Goal: Information Seeking & Learning: Understand process/instructions

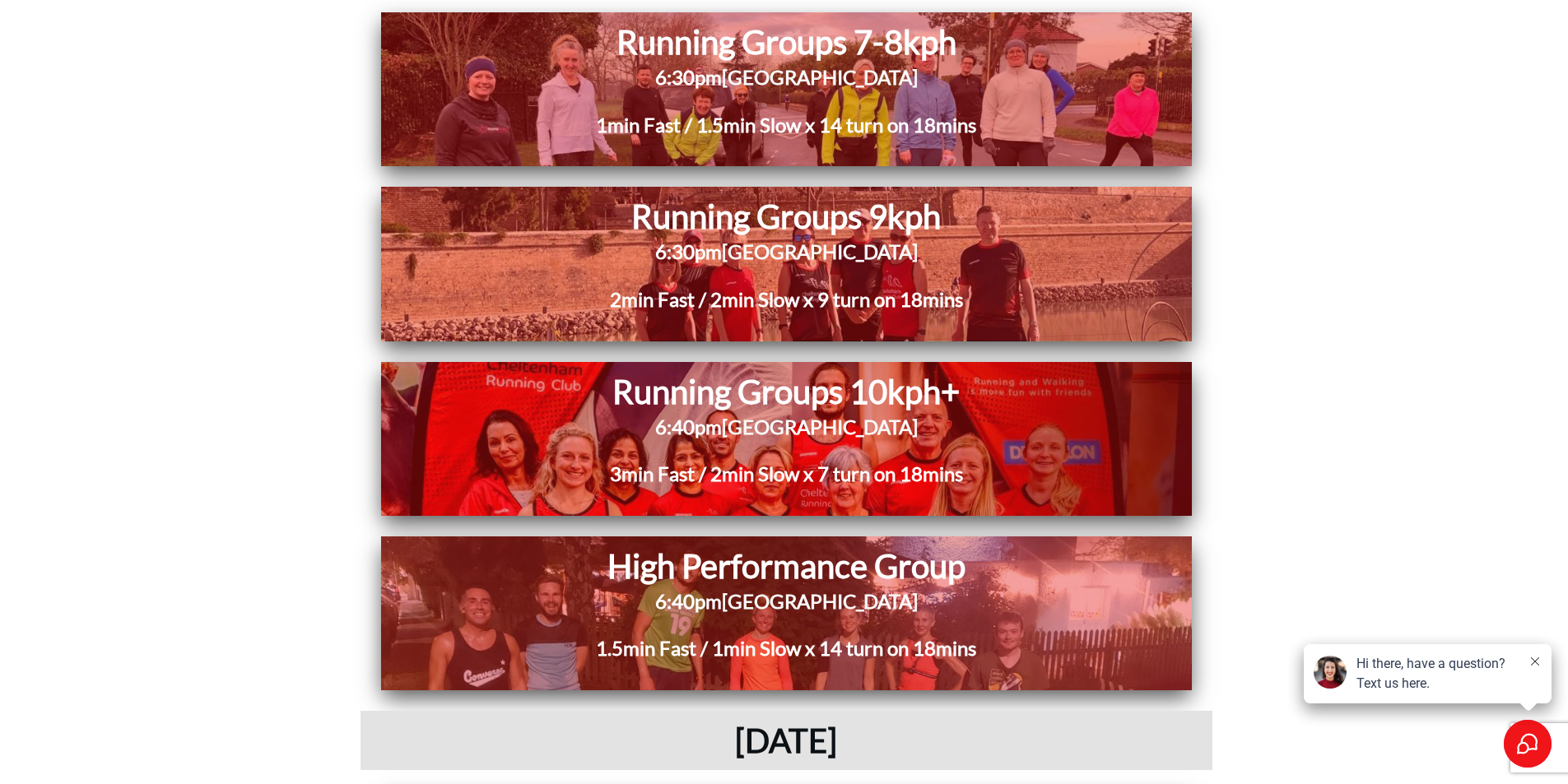
scroll to position [8888, 0]
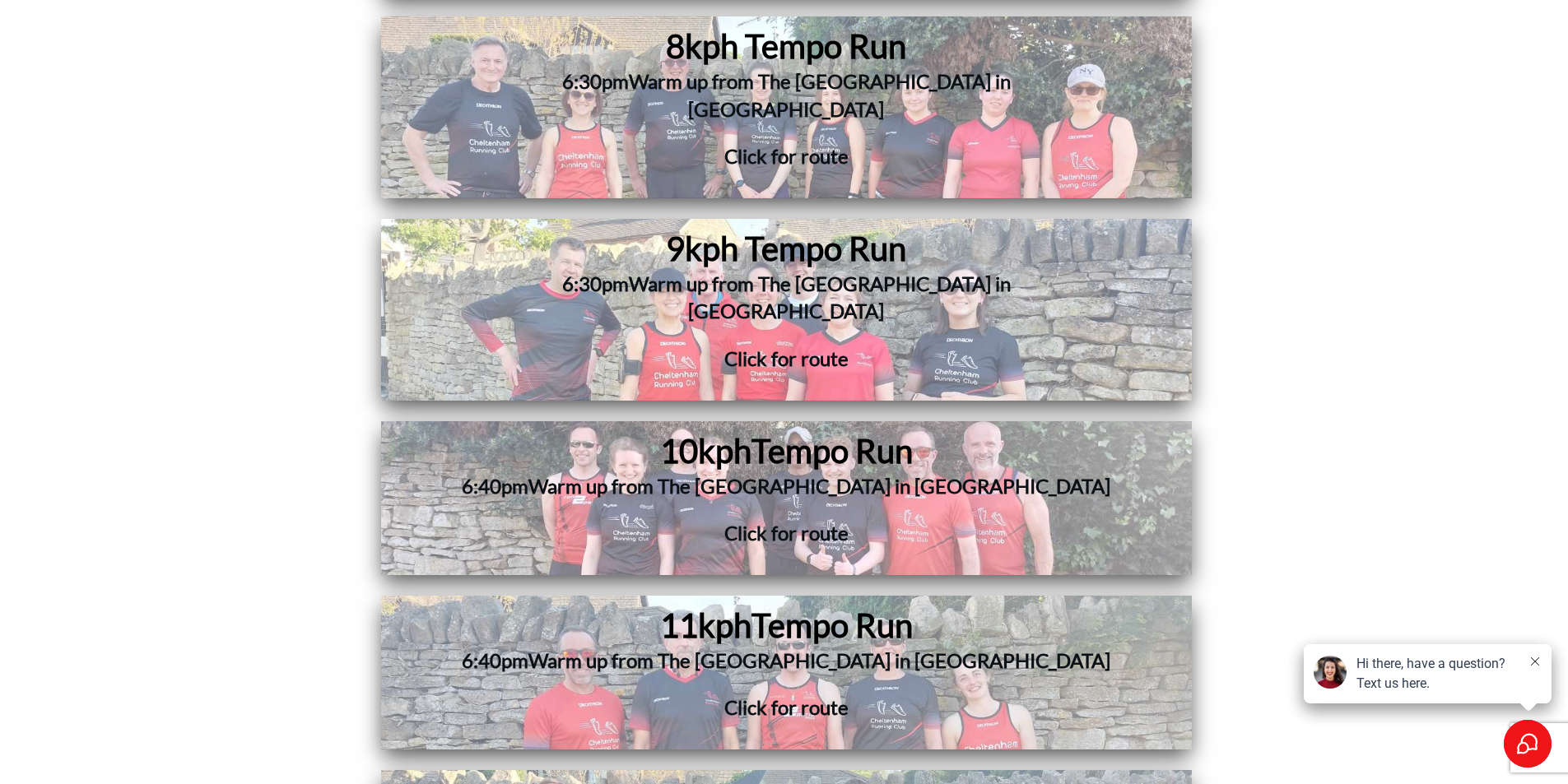
scroll to position [4691, 0]
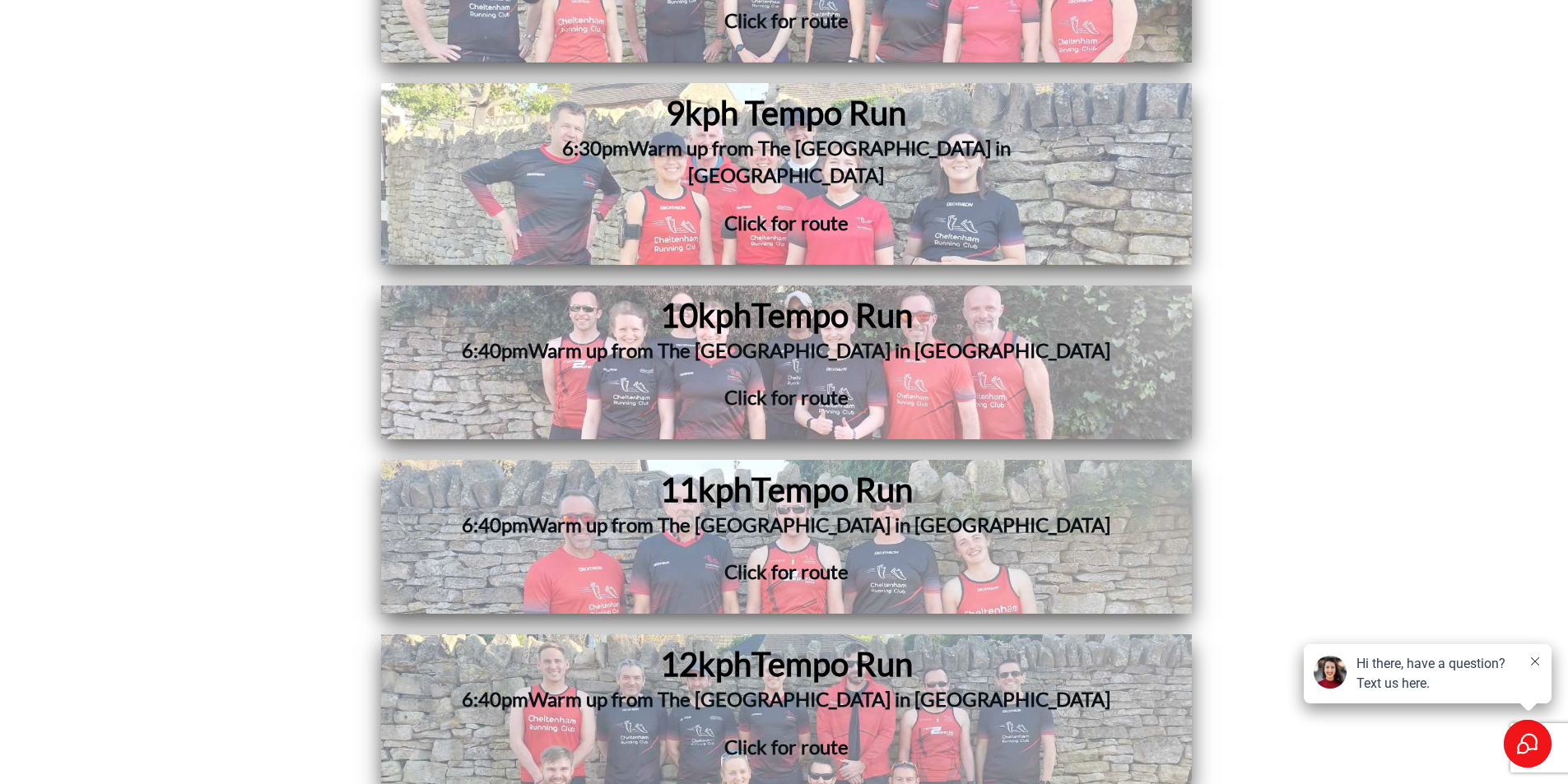
click at [785, 559] on span "Click for route" at bounding box center [786, 571] width 124 height 24
click at [836, 338] on span "Warm up from The [GEOGRAPHIC_DATA] in [GEOGRAPHIC_DATA]" at bounding box center [819, 350] width 582 height 24
click at [886, 513] on span "Warm up from The [GEOGRAPHIC_DATA] in [GEOGRAPHIC_DATA]" at bounding box center [819, 525] width 582 height 24
